Goal: Transaction & Acquisition: Purchase product/service

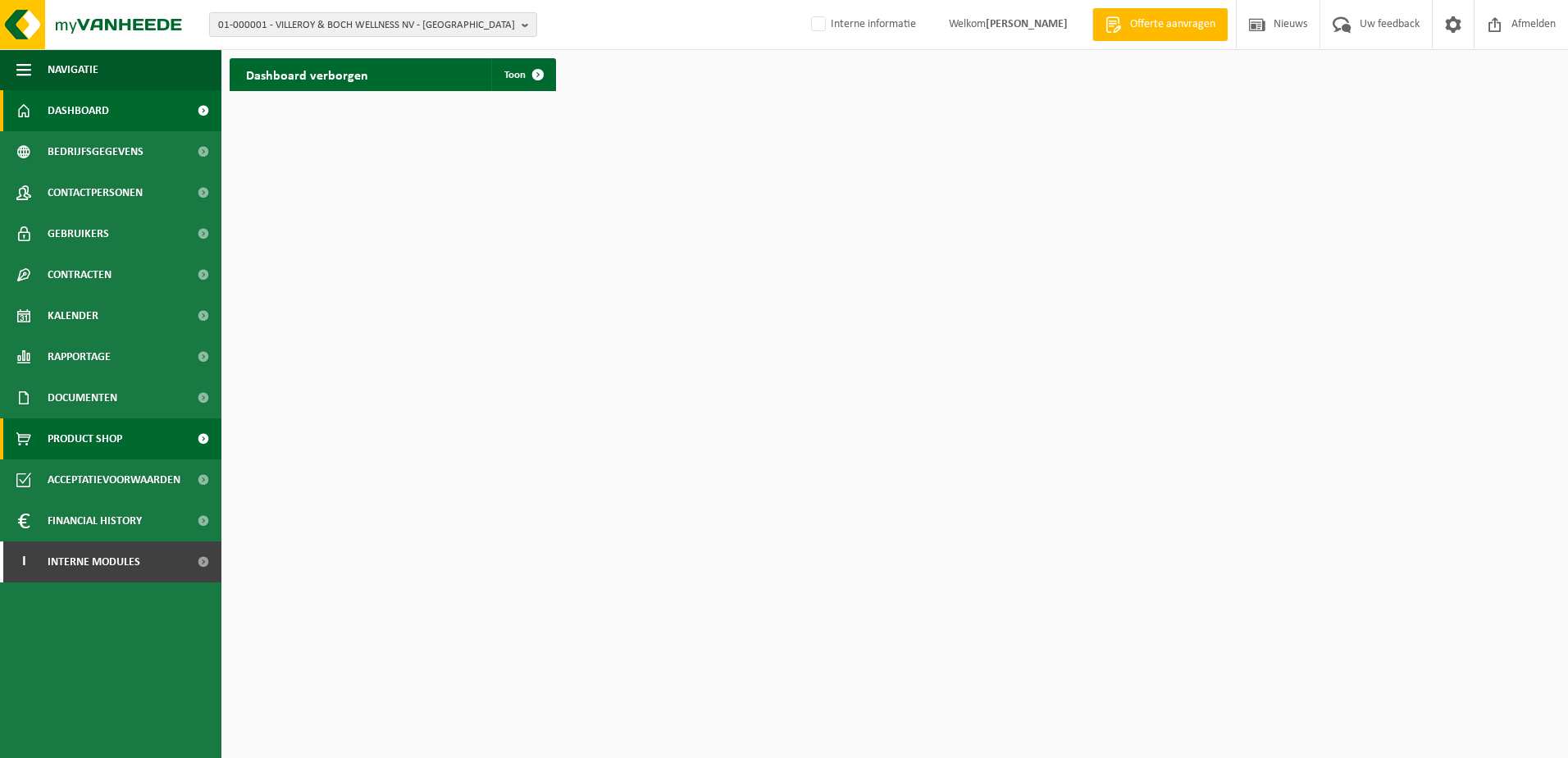
click at [73, 429] on span "Product Shop" at bounding box center [85, 439] width 75 height 41
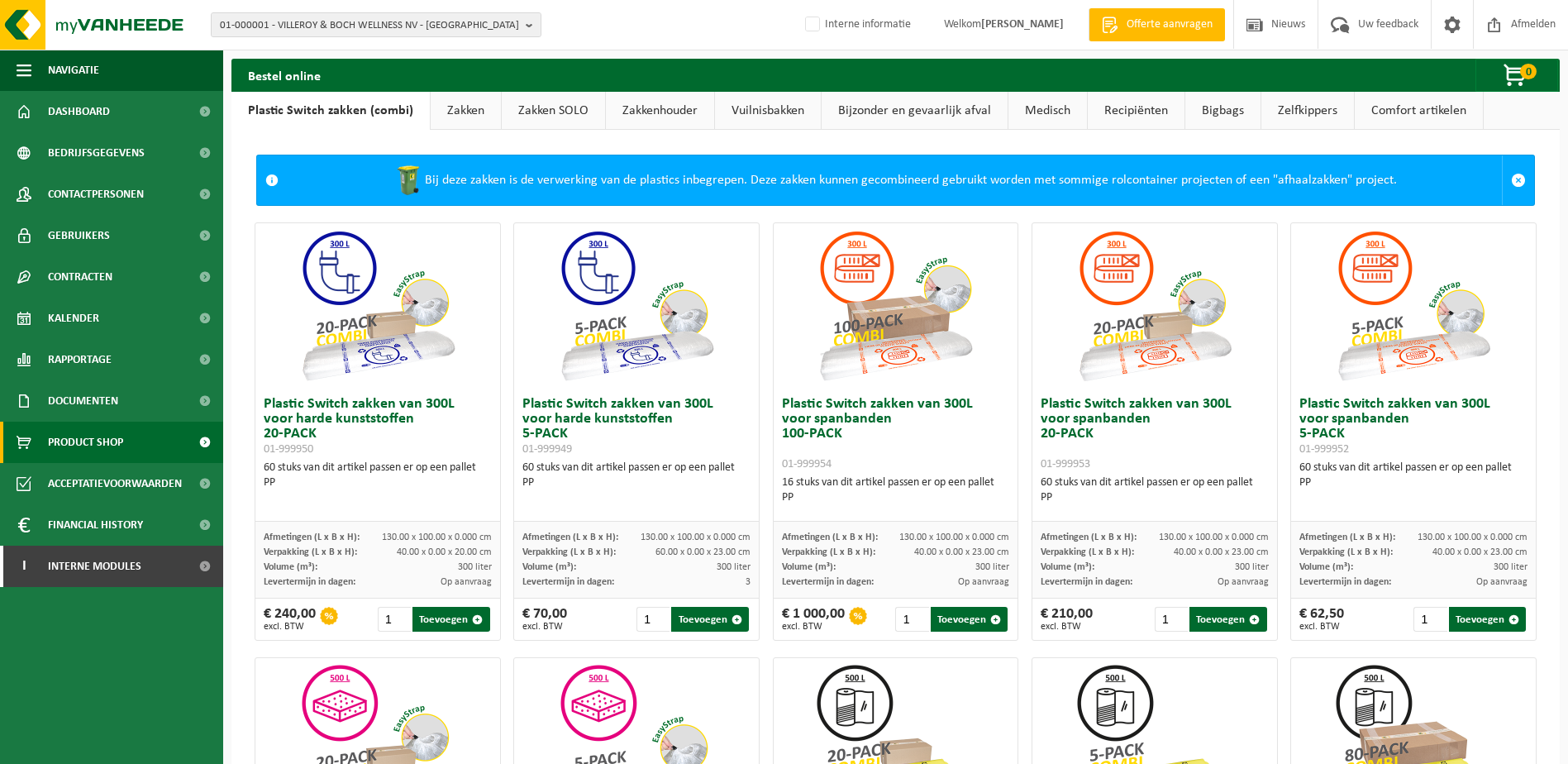
click at [460, 120] on link "Zakken" at bounding box center [466, 111] width 70 height 38
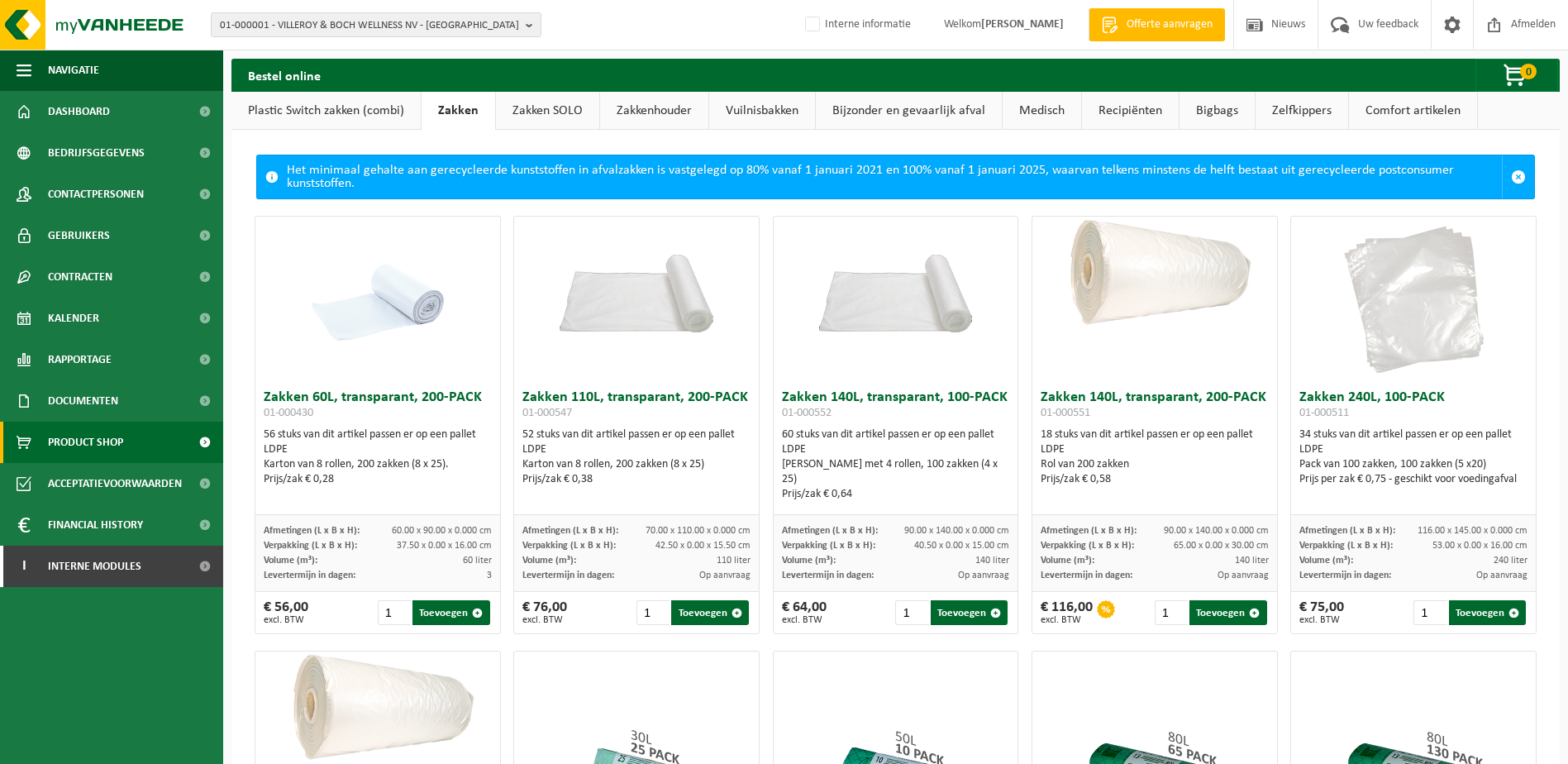
click at [403, 313] on img at bounding box center [377, 299] width 165 height 165
